Goal: Task Accomplishment & Management: Manage account settings

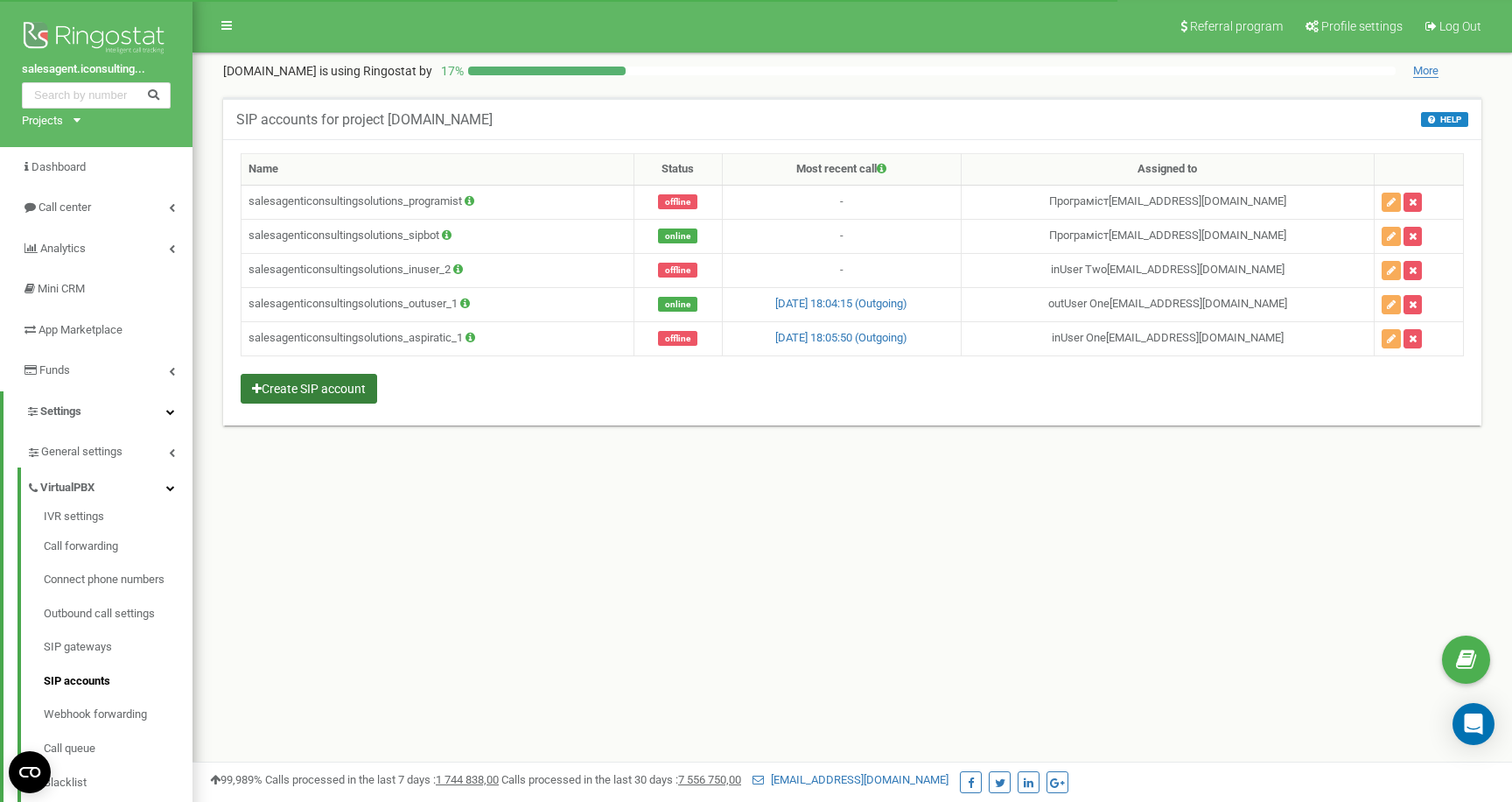
click at [323, 397] on button "Create SIP account" at bounding box center [308, 388] width 136 height 30
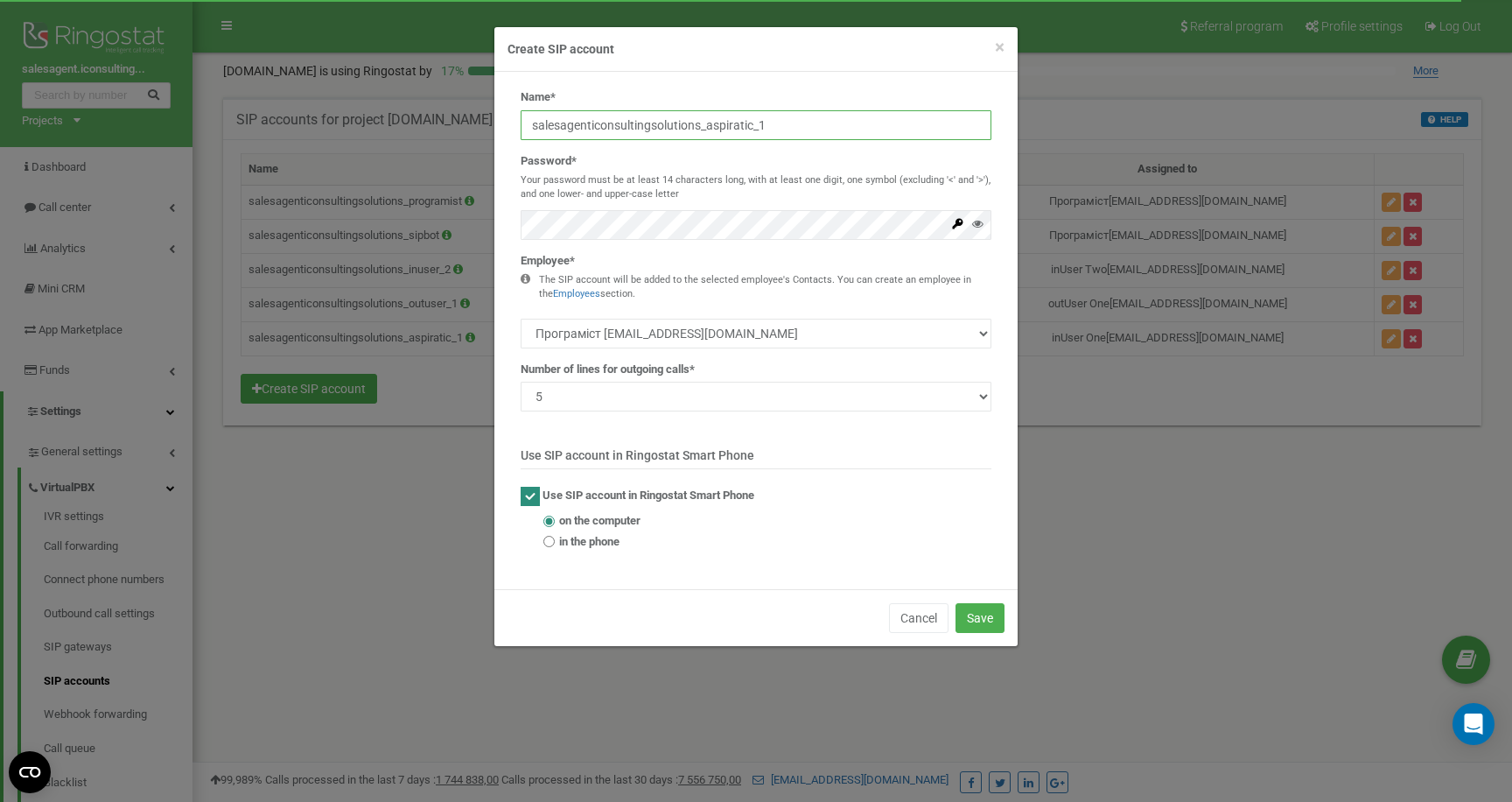
click at [814, 135] on input "salesagenticonsultingsolutions_aspiratic_1" at bounding box center [756, 125] width 471 height 30
click at [799, 127] on input "salesagenticonsultingsolutions_1234567890987654321" at bounding box center [756, 125] width 471 height 30
click at [849, 124] on input "salesagenticonsultingsolutions_1234567890987654321" at bounding box center [756, 125] width 471 height 30
drag, startPoint x: 853, startPoint y: 124, endPoint x: 709, endPoint y: 128, distance: 144.1
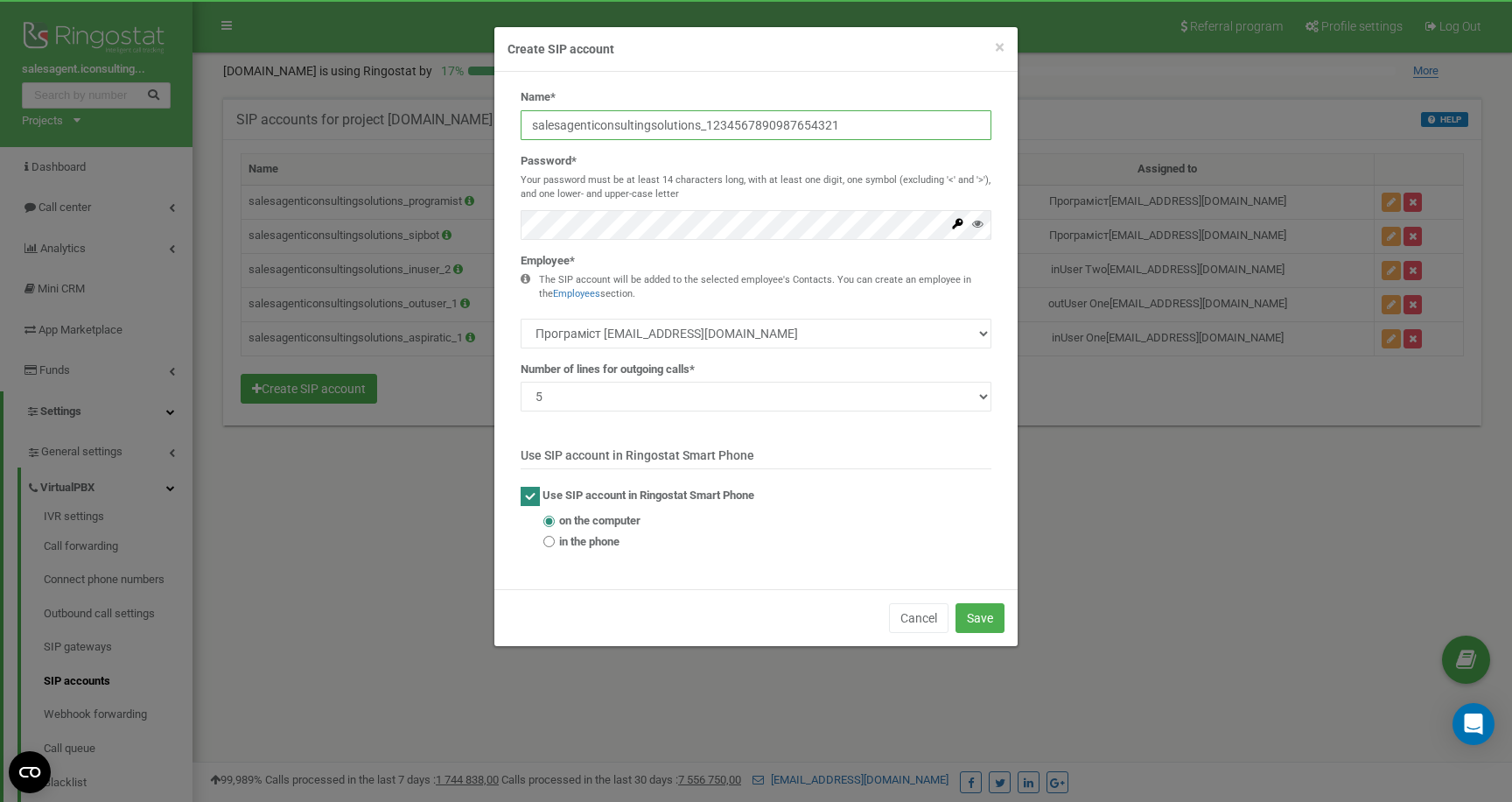
click at [709, 128] on input "salesagenticonsultingsolutions_1234567890987654321" at bounding box center [756, 125] width 471 height 30
type input "salesagenticonsultingsolutions_1234567890987654321"
click at [975, 617] on button "Save" at bounding box center [980, 618] width 49 height 30
